Goal: Transaction & Acquisition: Purchase product/service

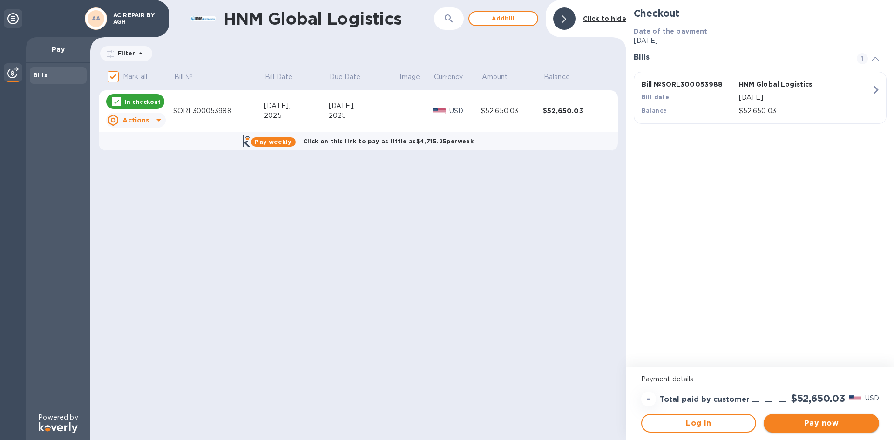
click at [776, 423] on span "Pay now" at bounding box center [821, 423] width 101 height 11
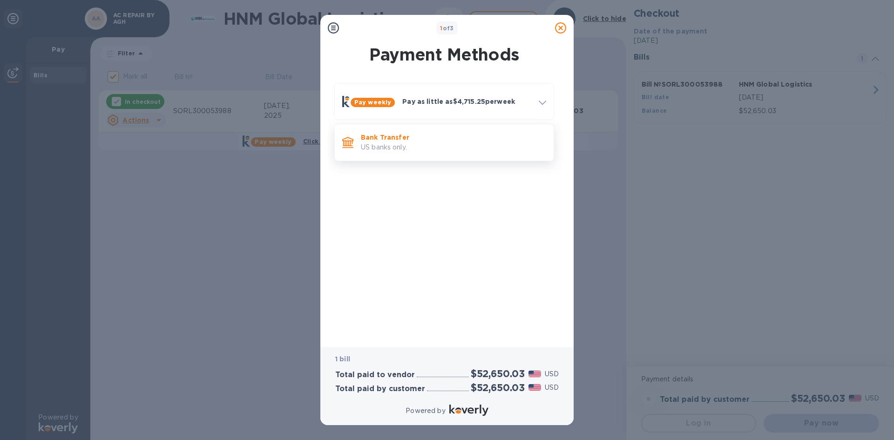
click at [460, 150] on p "US banks only." at bounding box center [453, 148] width 185 height 10
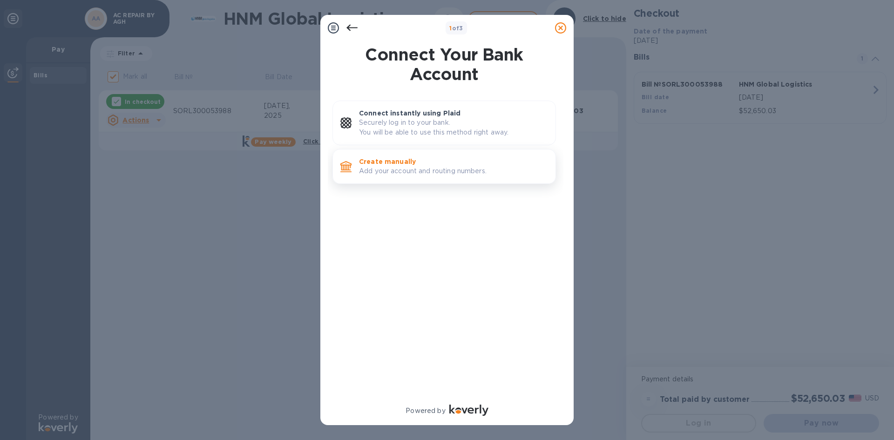
click at [428, 155] on div "Create manually Add your account and routing numbers." at bounding box center [453, 166] width 197 height 27
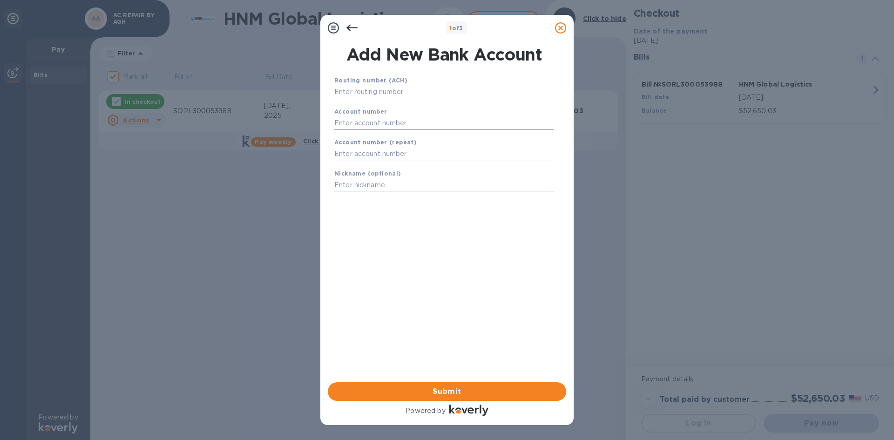
click at [349, 122] on input "text" at bounding box center [444, 123] width 220 height 14
paste input "557877597"
type input "557877597"
click at [349, 150] on input "text" at bounding box center [444, 154] width 220 height 14
paste input "557877597"
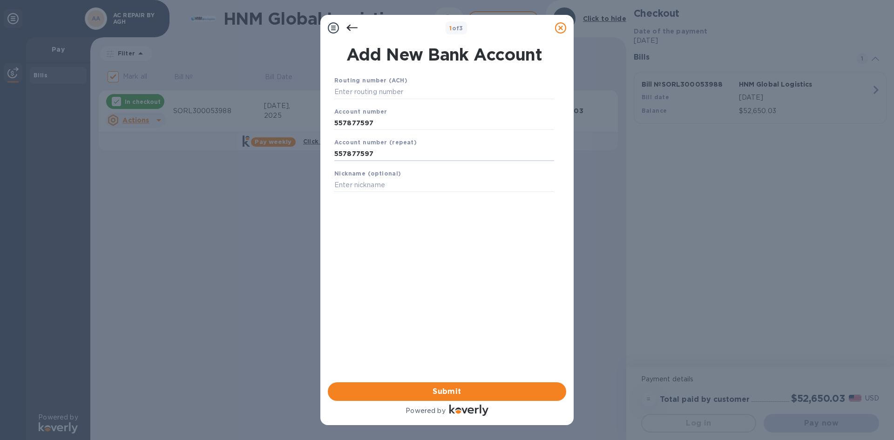
type input "557877597"
click at [333, 185] on div "Nickname (optional)" at bounding box center [444, 180] width 227 height 31
click at [348, 185] on input "text" at bounding box center [444, 185] width 220 height 14
click at [375, 90] on input "text" at bounding box center [444, 92] width 220 height 14
paste input "267084131"
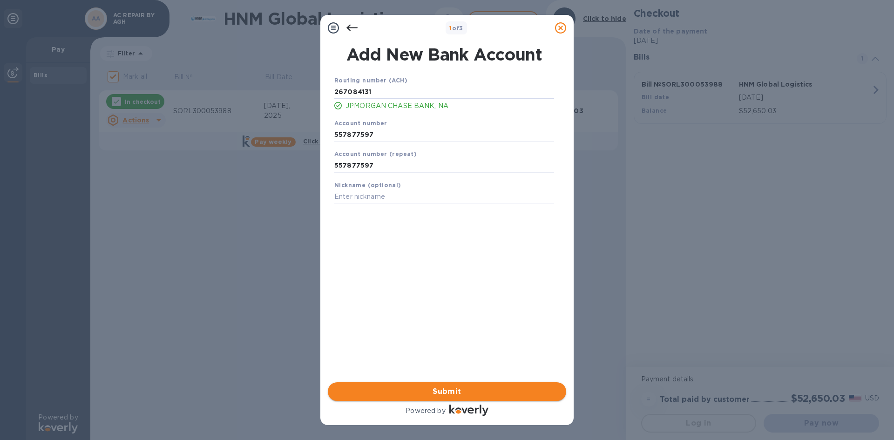
type input "267084131"
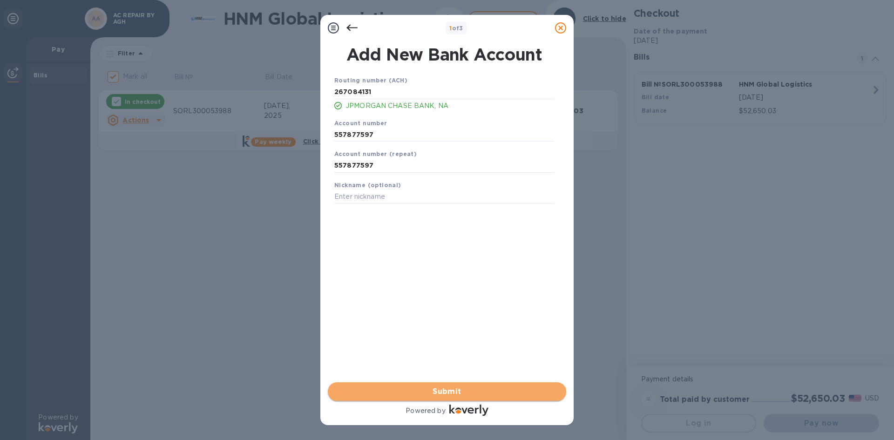
click at [409, 387] on span "Submit" at bounding box center [447, 391] width 224 height 11
